Goal: Find specific page/section: Find specific page/section

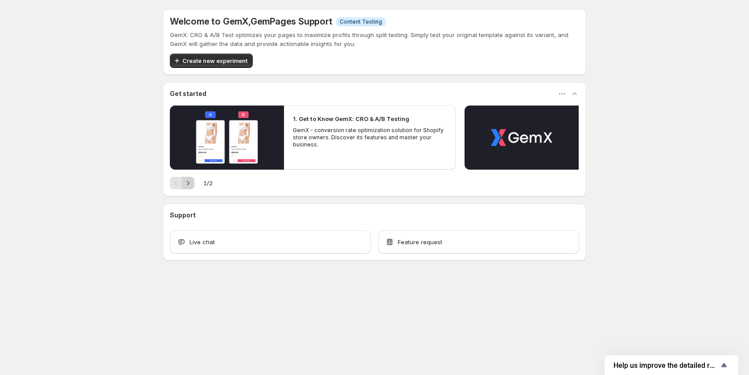
click at [190, 184] on icon "Next" at bounding box center [188, 182] width 9 height 9
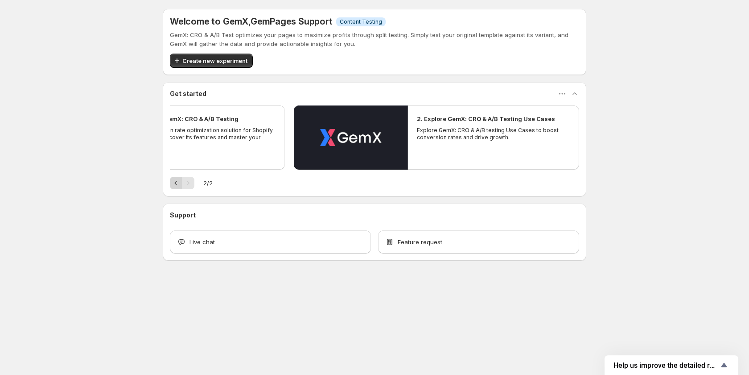
click at [172, 182] on icon "Previous" at bounding box center [176, 182] width 9 height 9
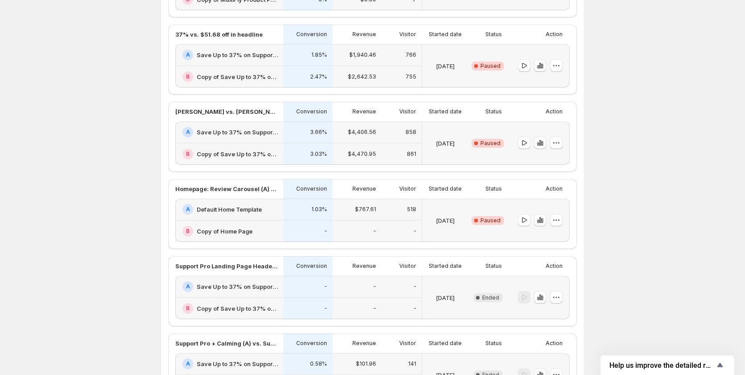
scroll to position [384, 0]
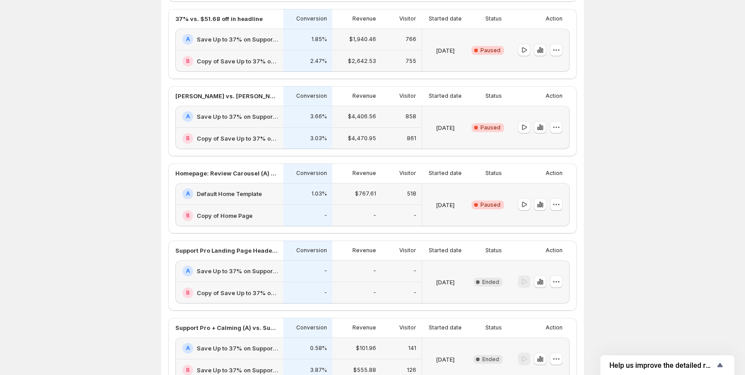
click at [242, 219] on h2 "Copy of Home Page" at bounding box center [225, 215] width 56 height 9
click at [214, 215] on h2 "Copy of Home Page" at bounding box center [225, 215] width 56 height 9
click at [557, 205] on icon "button" at bounding box center [556, 204] width 1 height 1
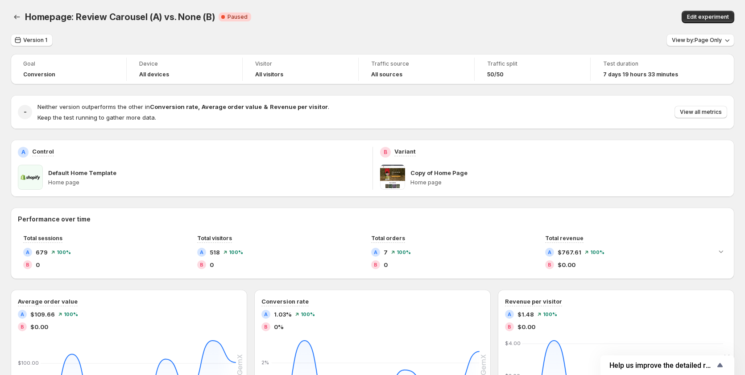
click at [430, 174] on p "Copy of Home Page" at bounding box center [438, 172] width 57 height 9
click at [13, 18] on icon "Back" at bounding box center [16, 16] width 9 height 9
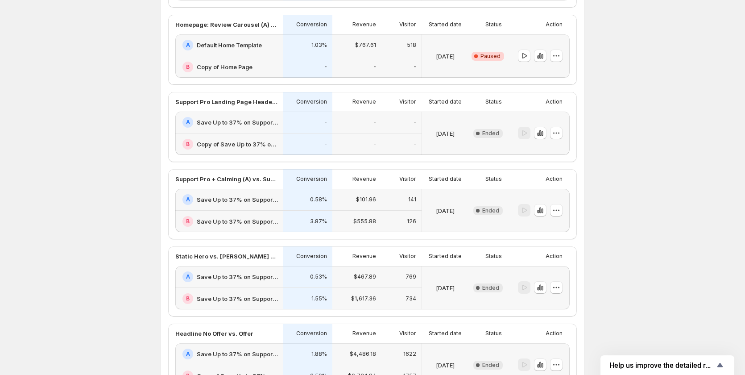
scroll to position [401, 0]
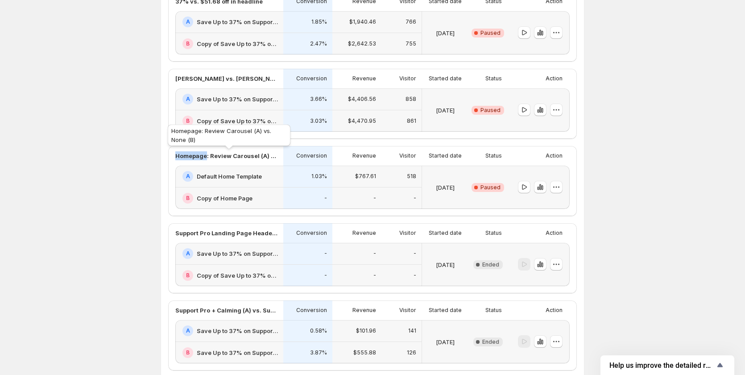
drag, startPoint x: 150, startPoint y: 157, endPoint x: 207, endPoint y: 159, distance: 57.6
click at [207, 159] on div "Experiments. This page is ready Experiments Create new experiment Template Expe…" at bounding box center [372, 89] width 745 height 981
copy p "Homepage"
click at [117, 163] on div "Experiments. This page is ready Experiments Create new experiment Template Expe…" at bounding box center [372, 89] width 745 height 981
